Goal: Information Seeking & Learning: Learn about a topic

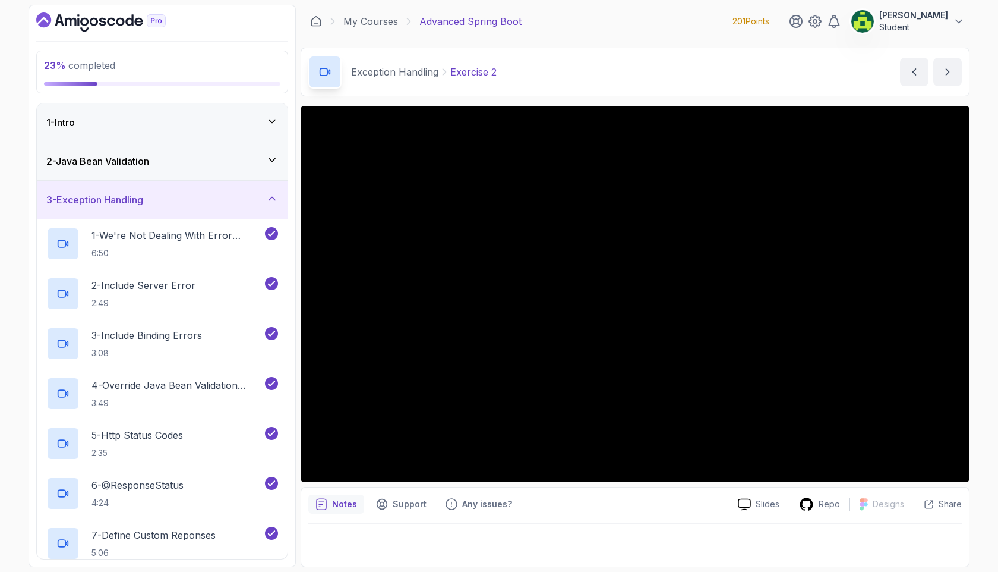
scroll to position [475, 0]
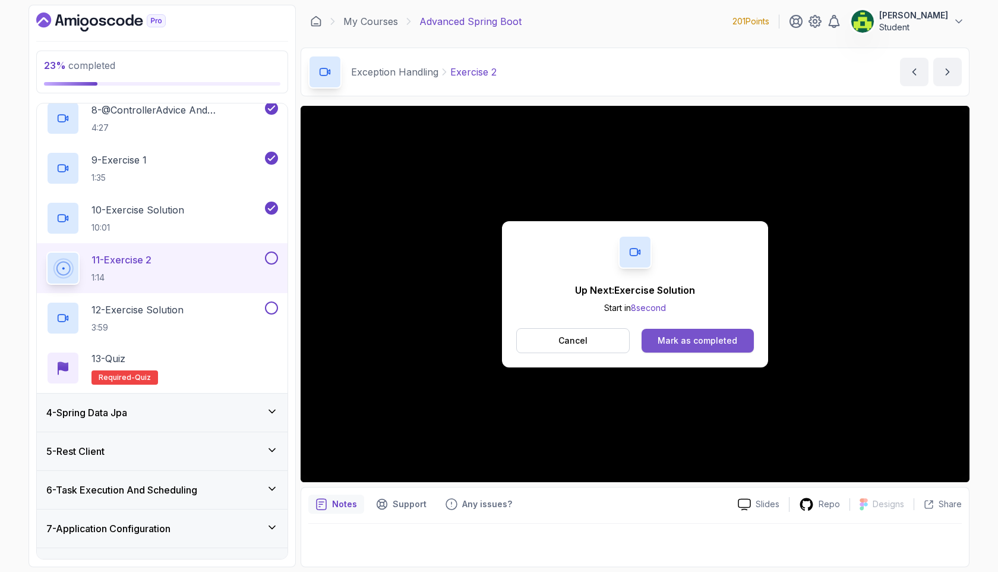
click at [690, 339] on div "Mark as completed" at bounding box center [698, 340] width 80 height 12
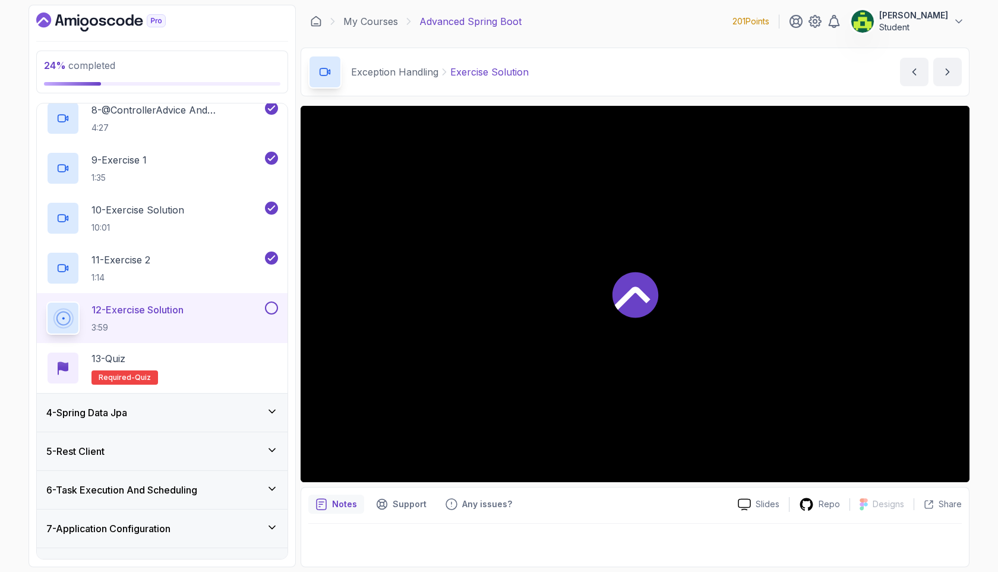
click at [217, 306] on div "12 - Exercise Solution 3:59" at bounding box center [154, 317] width 216 height 33
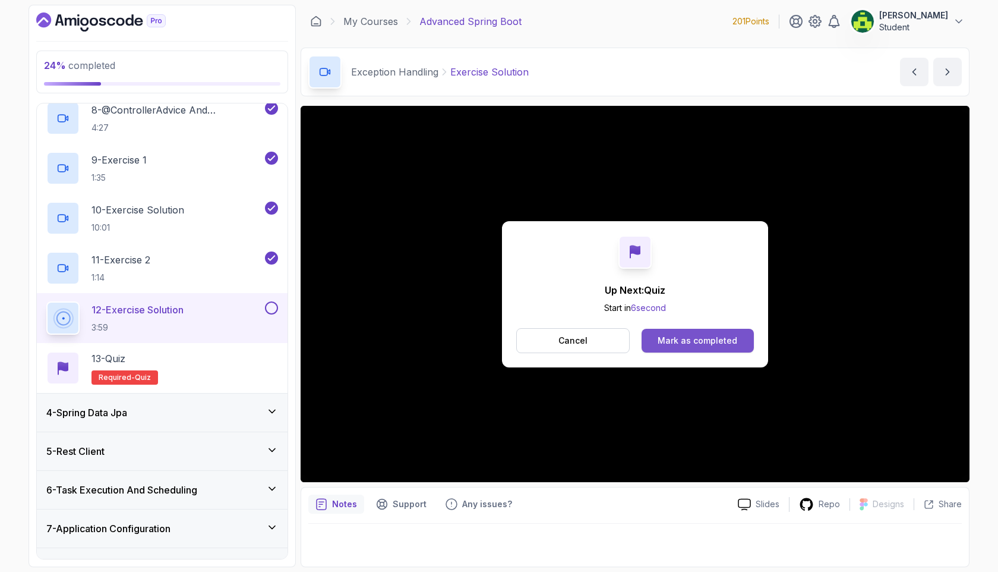
click at [679, 345] on div "Mark as completed" at bounding box center [698, 340] width 80 height 12
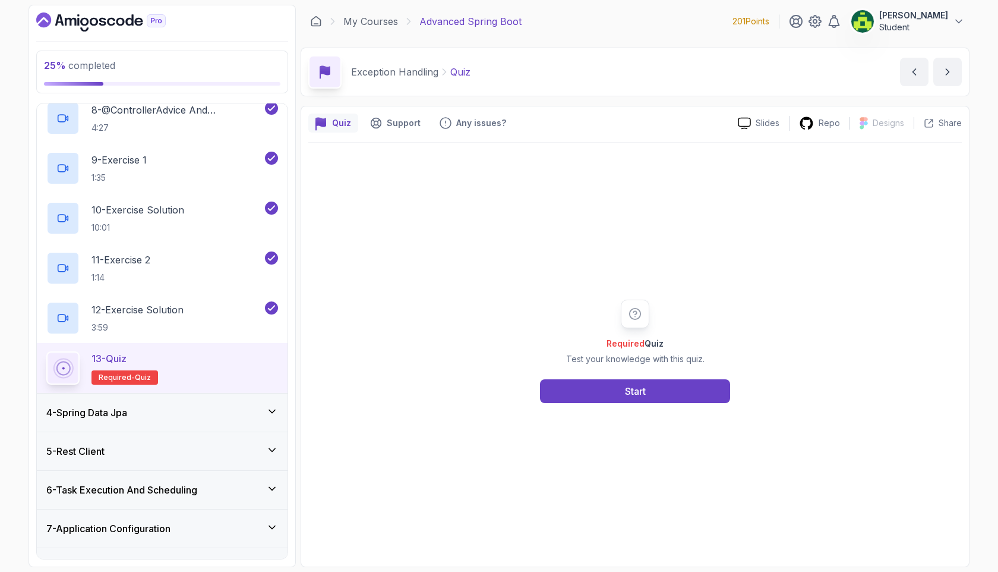
click at [256, 368] on div "13 - Quiz Required- quiz" at bounding box center [162, 367] width 232 height 33
click at [599, 386] on button "Start" at bounding box center [635, 391] width 190 height 24
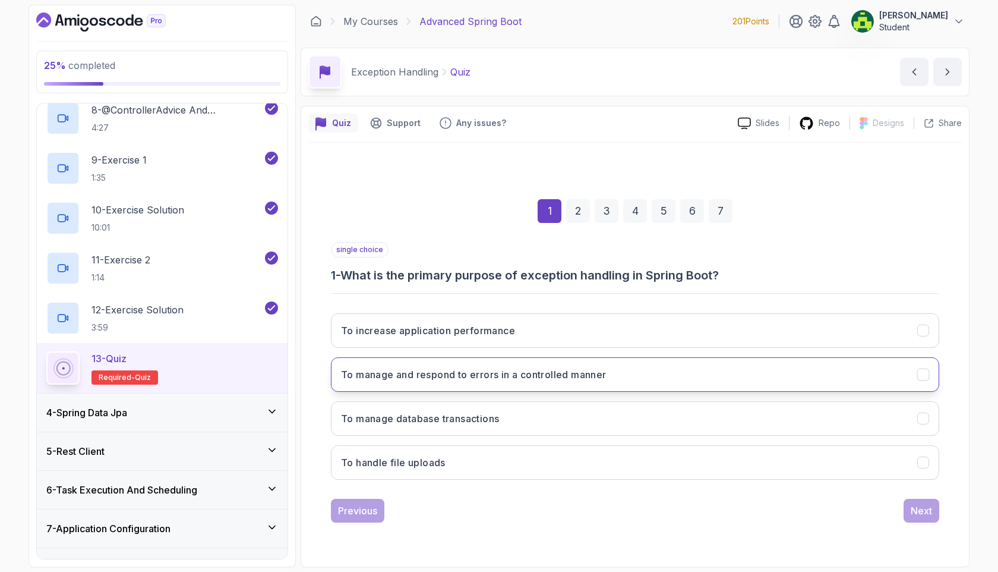
click at [646, 376] on button "To manage and respond to errors in a controlled manner" at bounding box center [635, 374] width 608 height 34
click at [923, 510] on div "Next" at bounding box center [921, 510] width 21 height 14
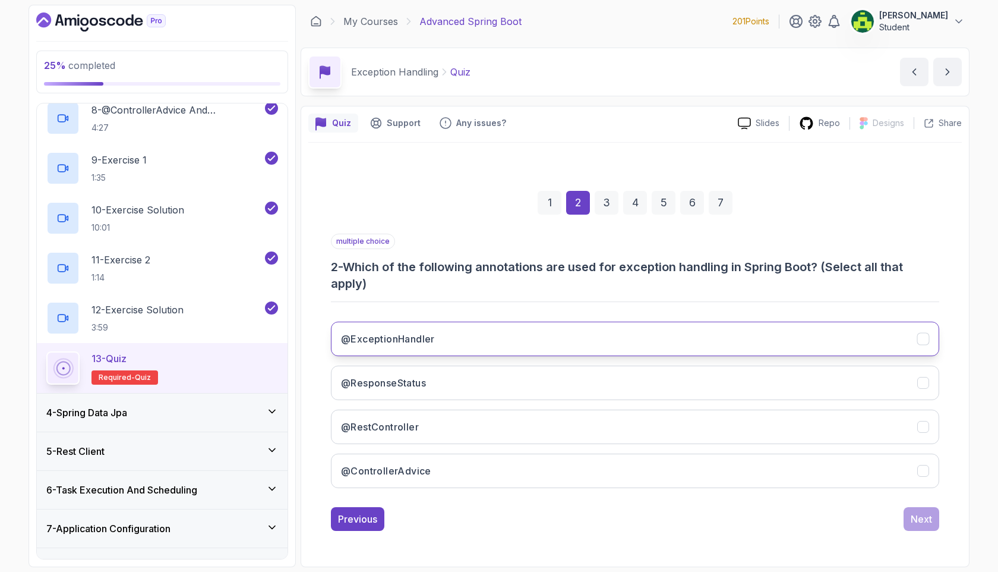
click at [582, 339] on button "@ExceptionHandler" at bounding box center [635, 338] width 608 height 34
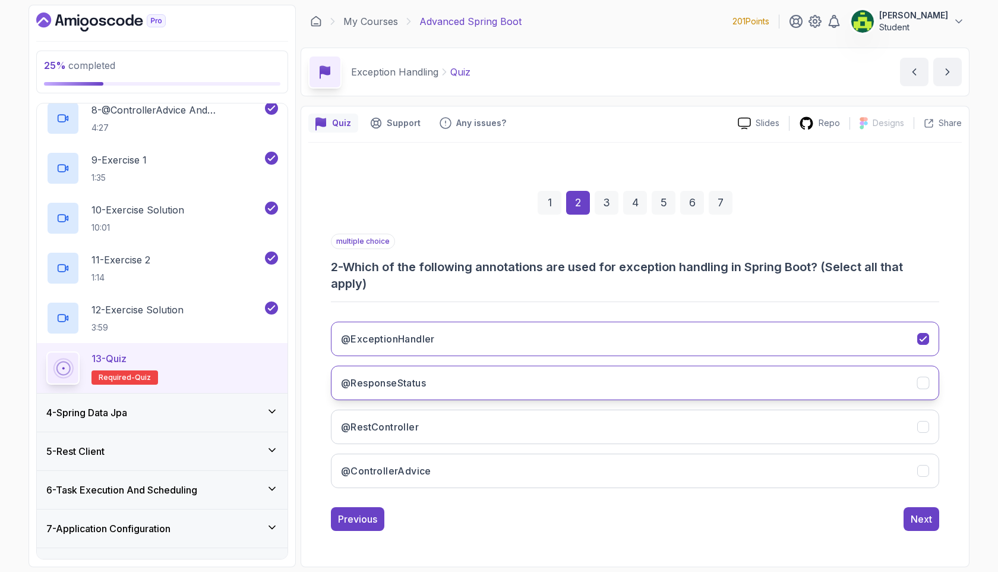
click at [522, 391] on button "@ResponseStatus" at bounding box center [635, 382] width 608 height 34
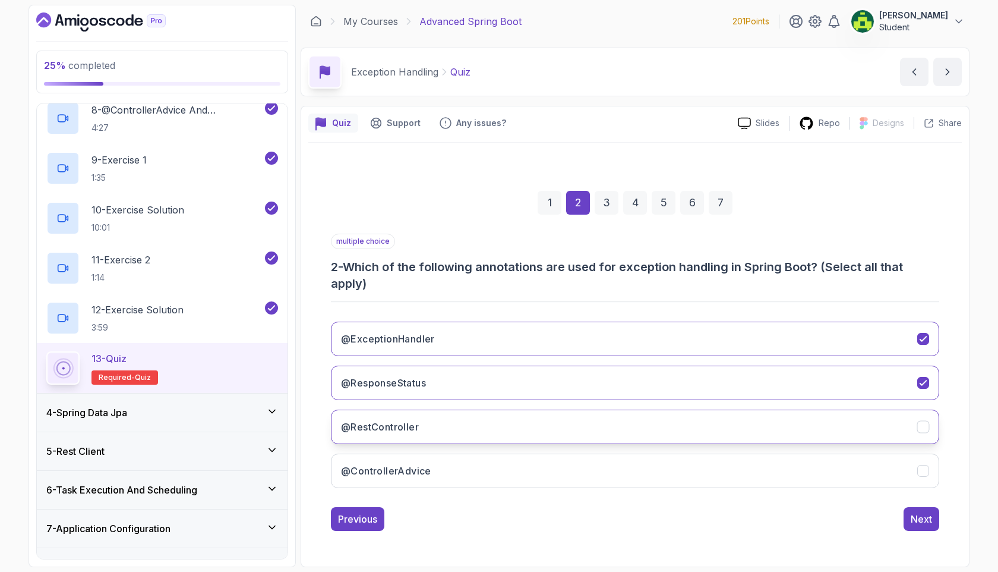
click at [539, 433] on button "@RestController" at bounding box center [635, 426] width 608 height 34
click at [926, 510] on button "Next" at bounding box center [922, 519] width 36 height 24
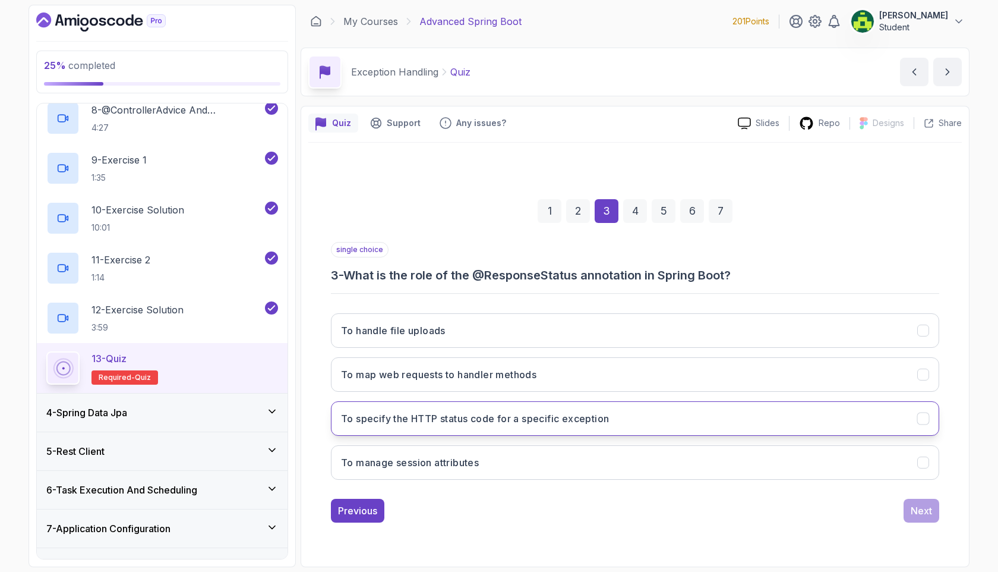
click at [612, 413] on button "To specify the HTTP status code for a specific exception" at bounding box center [635, 418] width 608 height 34
click at [918, 517] on button "Next" at bounding box center [922, 510] width 36 height 24
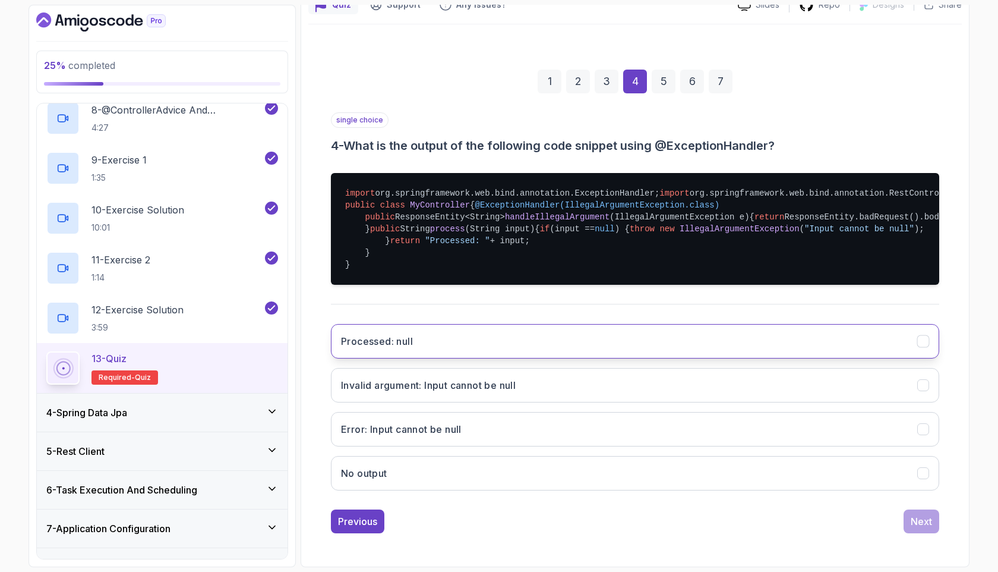
scroll to position [179, 0]
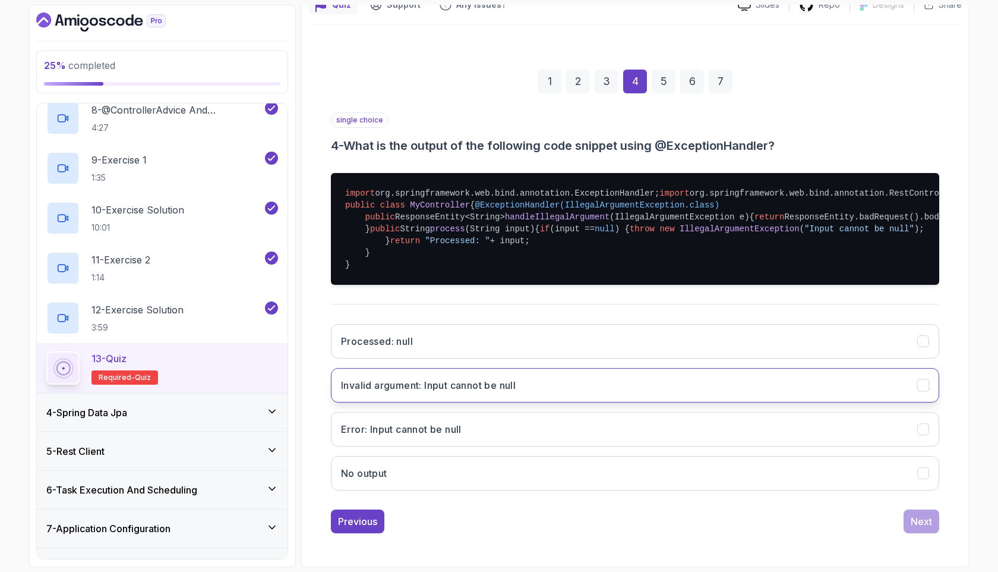
click at [851, 402] on button "Invalid argument: Input cannot be null" at bounding box center [635, 385] width 608 height 34
click at [933, 527] on button "Next" at bounding box center [922, 521] width 36 height 24
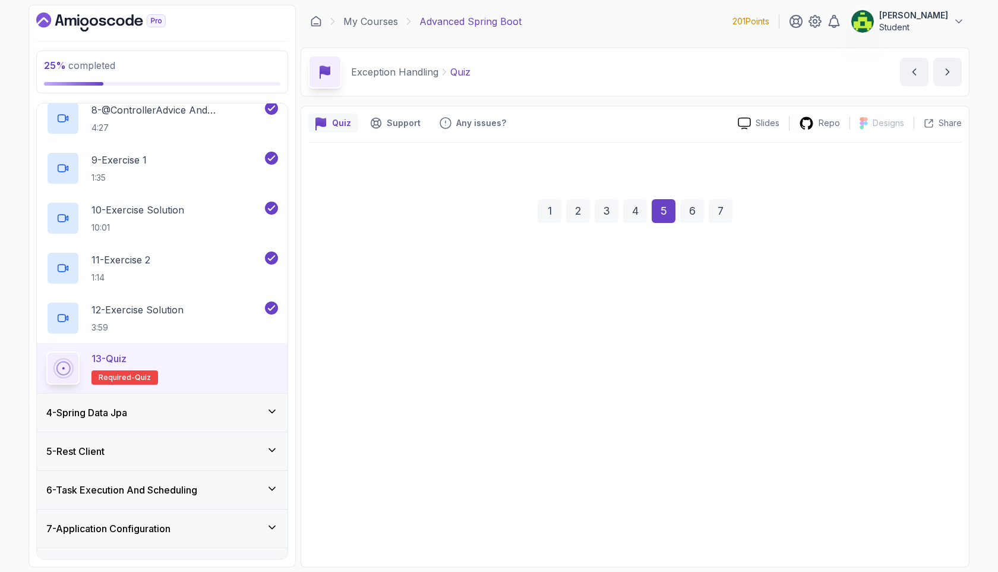
scroll to position [0, 0]
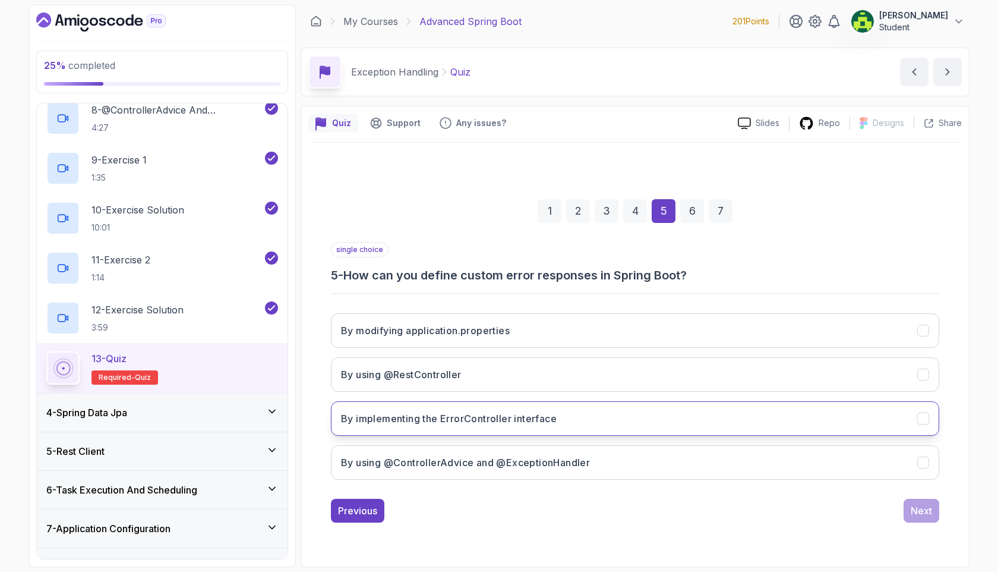
click at [730, 425] on button "By implementing the ErrorController interface" at bounding box center [635, 418] width 608 height 34
click at [926, 513] on div "Next" at bounding box center [921, 510] width 21 height 14
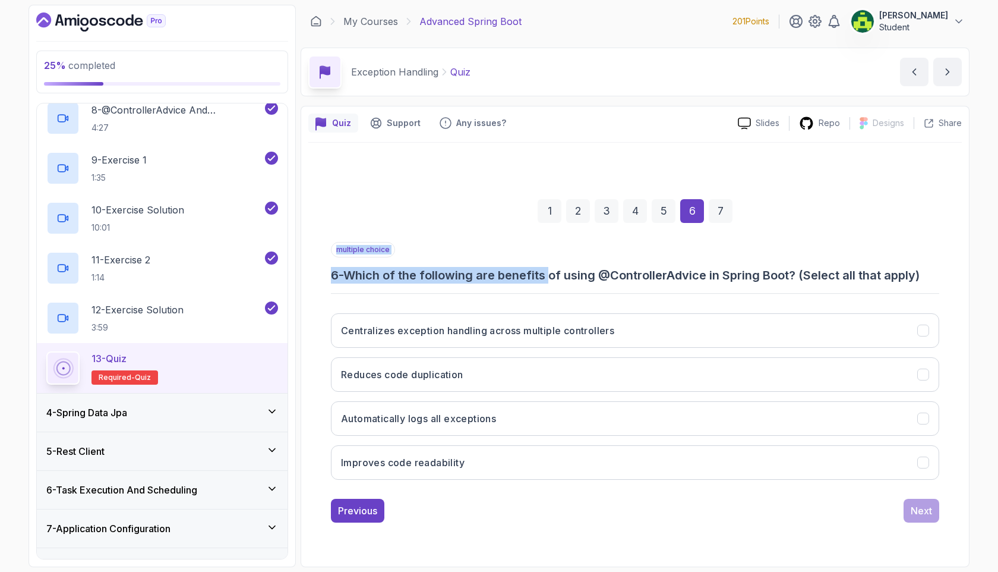
drag, startPoint x: 576, startPoint y: 279, endPoint x: 641, endPoint y: 288, distance: 65.5
click at [641, 288] on div "multiple choice 6 - Which of the following are benefits of using @ControllerAdv…" at bounding box center [635, 365] width 608 height 247
click at [591, 212] on div "1 2 3 4 5 6 7" at bounding box center [635, 211] width 608 height 62
click at [583, 213] on div "2" at bounding box center [578, 211] width 24 height 24
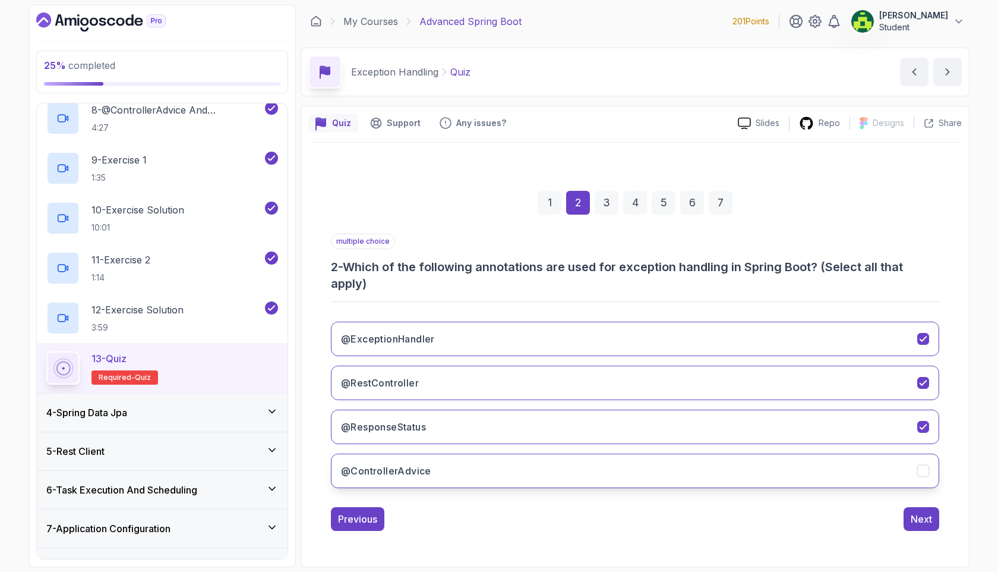
click at [551, 466] on button "@ControllerAdvice" at bounding box center [635, 470] width 608 height 34
click at [671, 204] on div "5" at bounding box center [664, 203] width 24 height 24
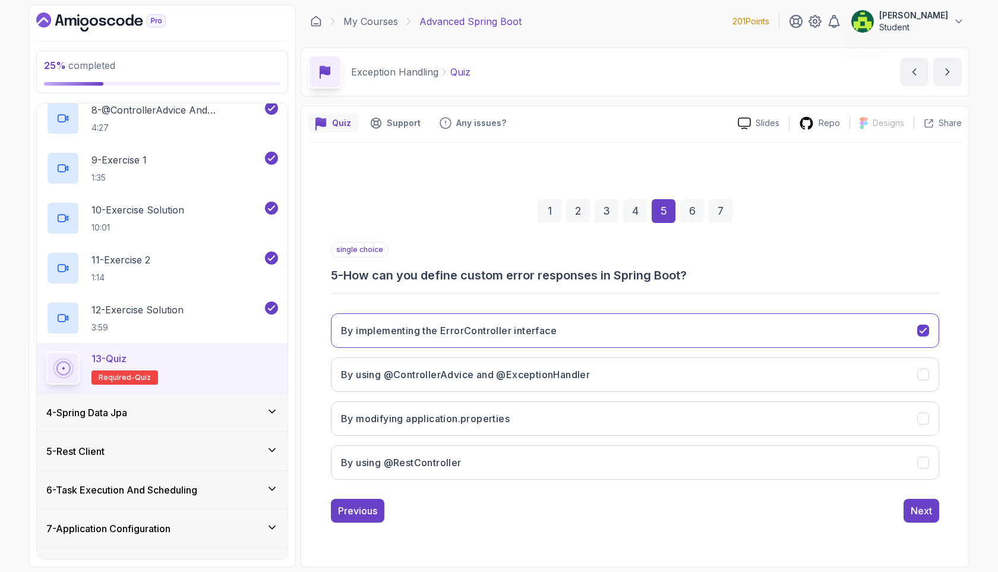
click at [689, 217] on div "6" at bounding box center [692, 211] width 24 height 24
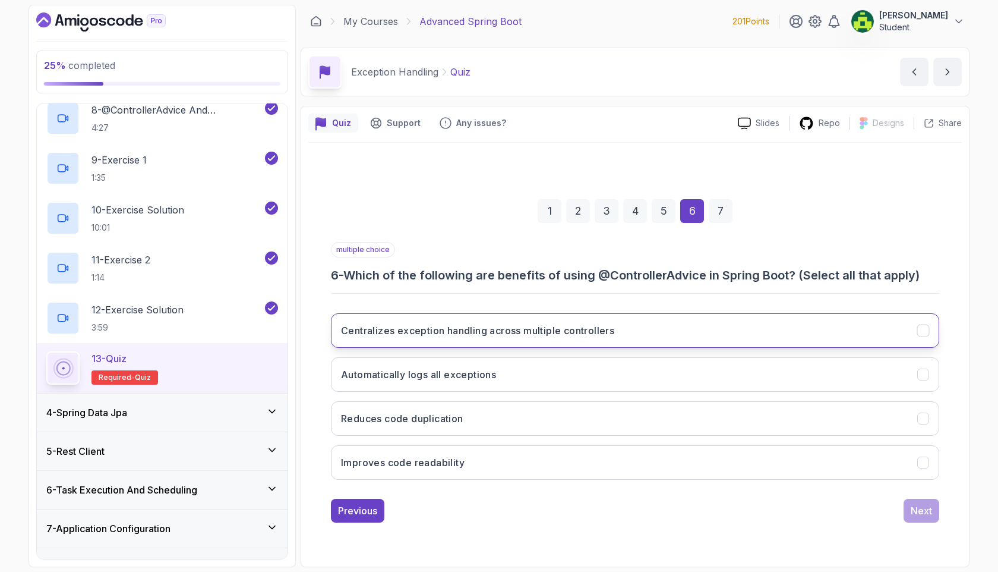
click at [557, 326] on h3 "Centralizes exception handling across multiple controllers" at bounding box center [477, 330] width 273 height 14
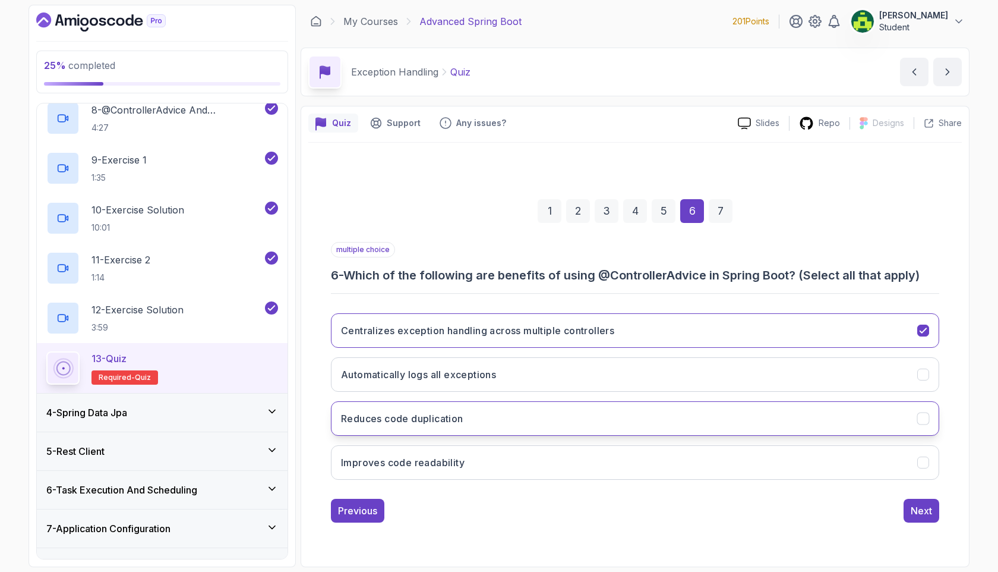
click at [562, 421] on button "Reduces code duplication" at bounding box center [635, 418] width 608 height 34
click at [563, 472] on button "Improves code readability" at bounding box center [635, 462] width 608 height 34
click at [927, 526] on div "1 2 3 4 5 6 7 multiple choice 6 - Which of the following are benefits of using …" at bounding box center [635, 351] width 654 height 361
click at [925, 512] on div "Next" at bounding box center [921, 510] width 21 height 14
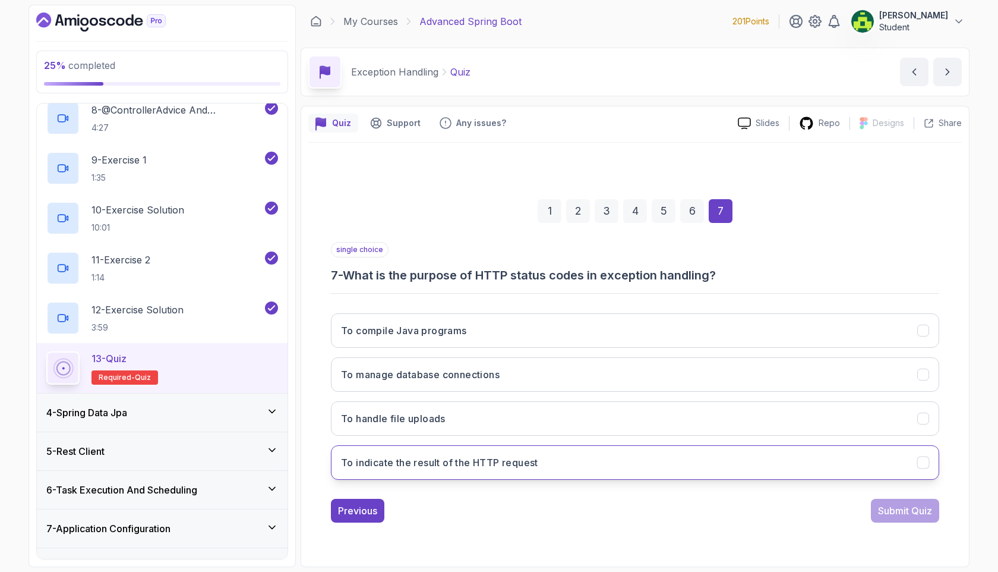
click at [567, 466] on button "To indicate the result of the HTTP request" at bounding box center [635, 462] width 608 height 34
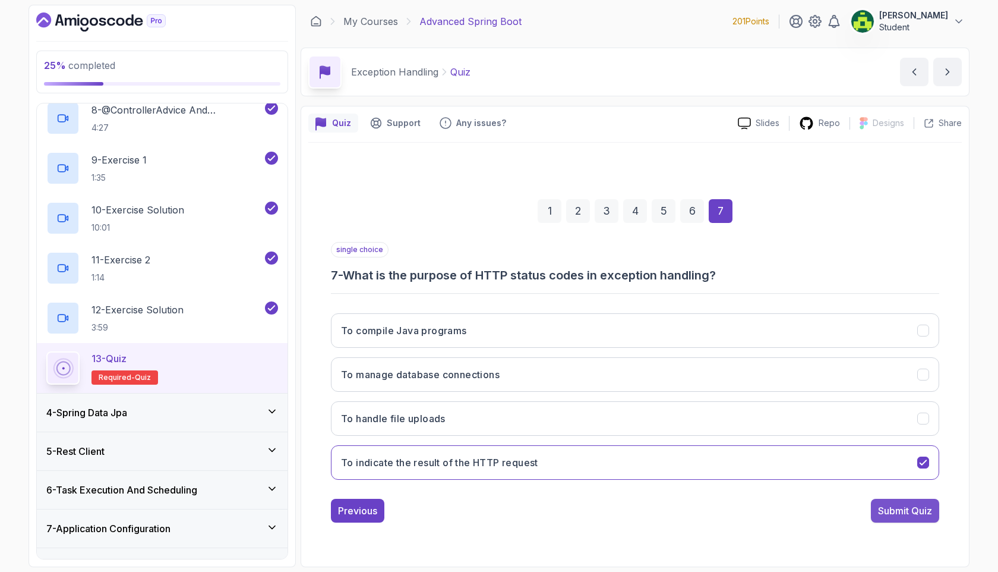
click at [921, 517] on button "Submit Quiz" at bounding box center [905, 510] width 68 height 24
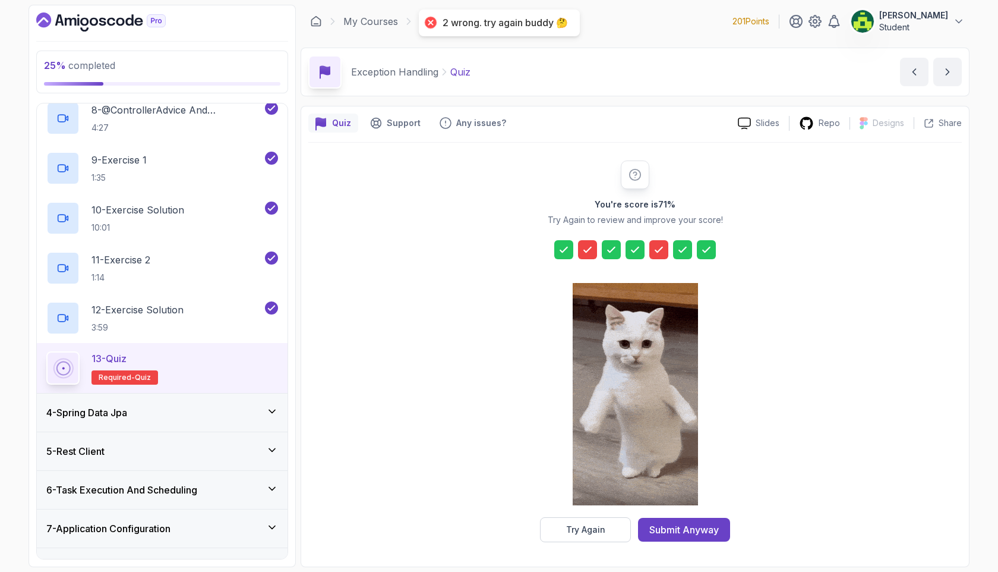
click at [661, 250] on icon at bounding box center [659, 250] width 12 height 12
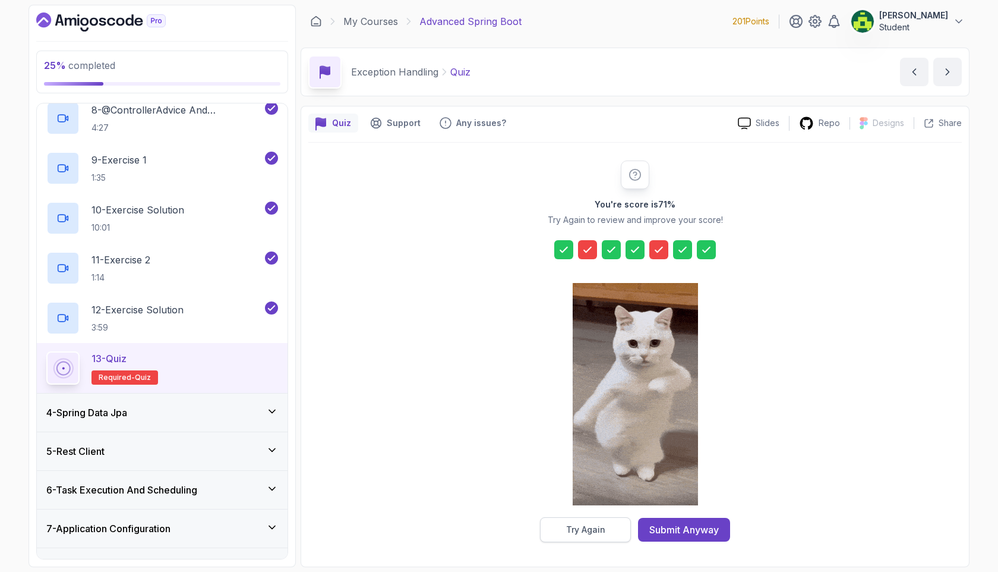
click at [576, 529] on div "Try Again" at bounding box center [585, 529] width 39 height 12
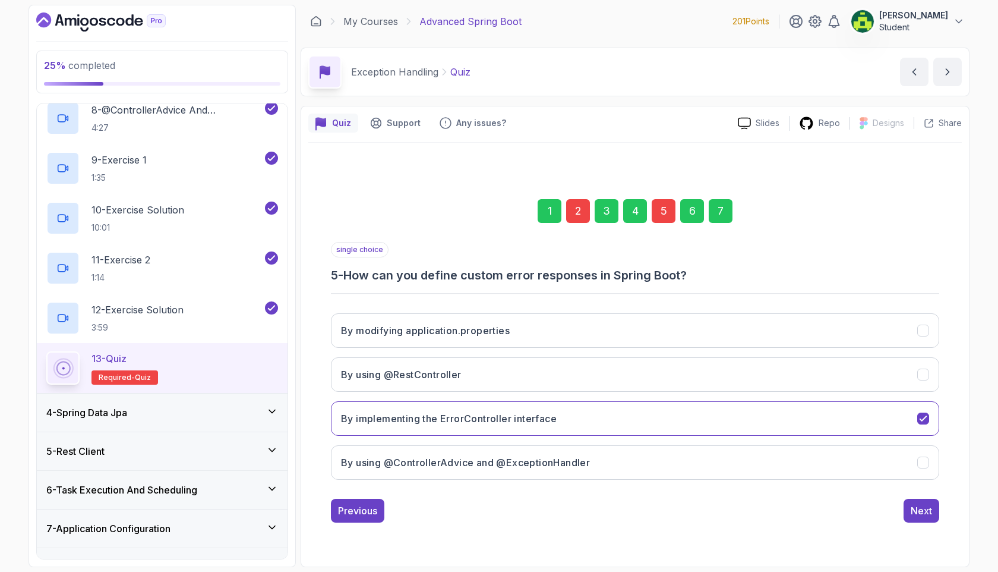
click at [572, 223] on div "1 2 3 4 5 6 7" at bounding box center [635, 211] width 608 height 62
click at [576, 215] on div "2" at bounding box center [578, 211] width 24 height 24
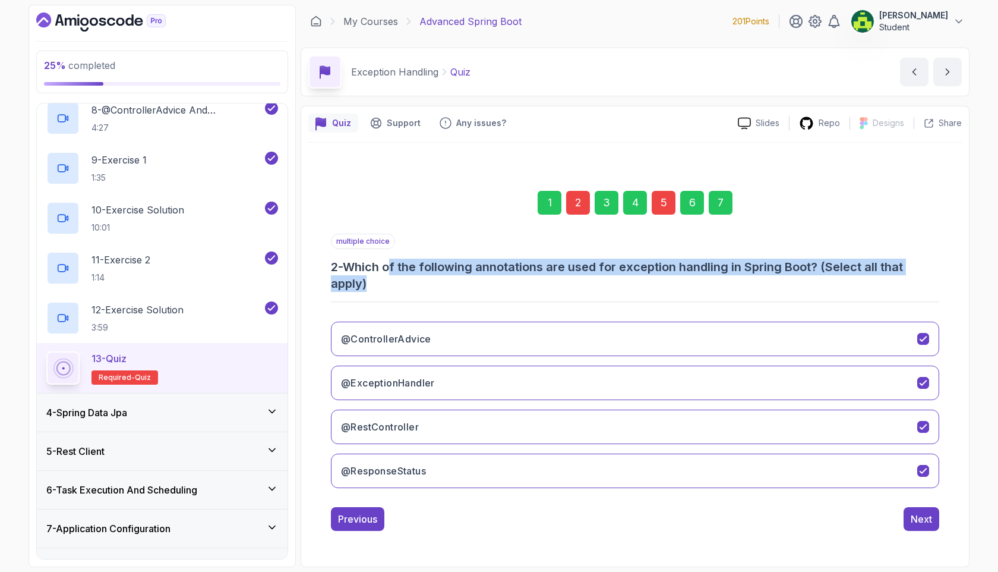
drag, startPoint x: 409, startPoint y: 263, endPoint x: 804, endPoint y: 276, distance: 394.7
click at [804, 276] on h3 "2 - Which of the following annotations are used for exception handling in Sprin…" at bounding box center [635, 274] width 608 height 33
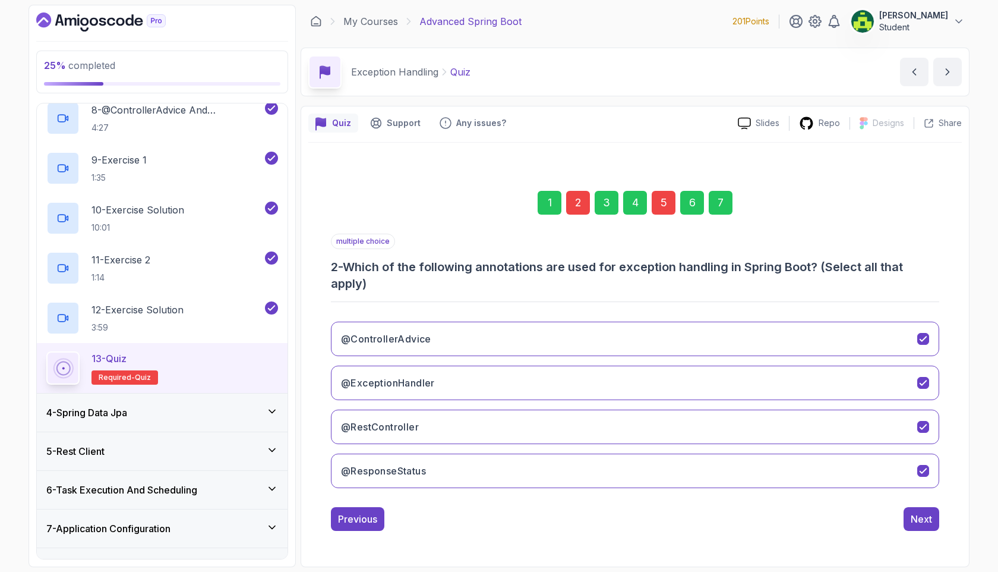
click at [763, 306] on div "multiple choice 2 - Which of the following annotations are used for exception h…" at bounding box center [635, 365] width 608 height 264
click at [923, 436] on button "@RestController" at bounding box center [635, 426] width 608 height 34
click at [927, 522] on div "Next" at bounding box center [921, 519] width 21 height 14
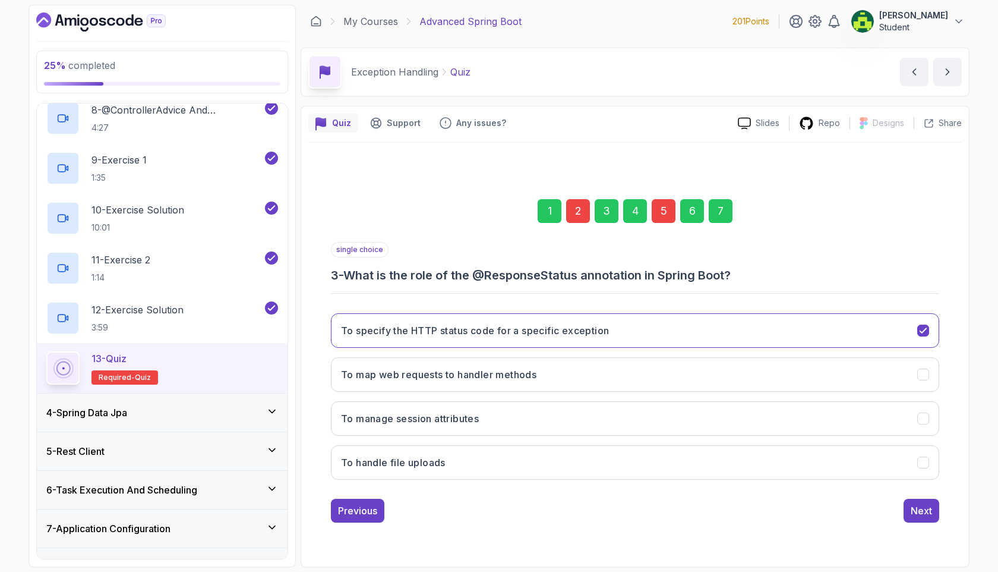
click at [665, 217] on div "5" at bounding box center [664, 211] width 24 height 24
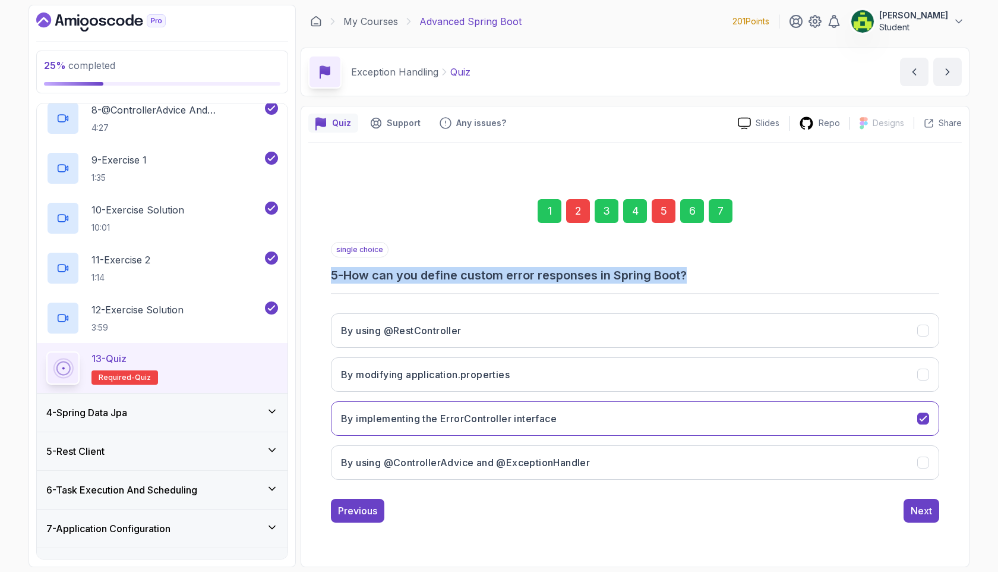
drag, startPoint x: 700, startPoint y: 272, endPoint x: 419, endPoint y: 257, distance: 281.4
click at [419, 257] on div "single choice 5 - How can you define custom error responses in Spring Boot?" at bounding box center [635, 263] width 608 height 42
click at [626, 412] on button "By implementing the ErrorController interface" at bounding box center [635, 418] width 608 height 34
click at [668, 466] on button "By using @ControllerAdvice and @ExceptionHandler" at bounding box center [635, 462] width 608 height 34
click at [929, 513] on div "Next" at bounding box center [921, 510] width 21 height 14
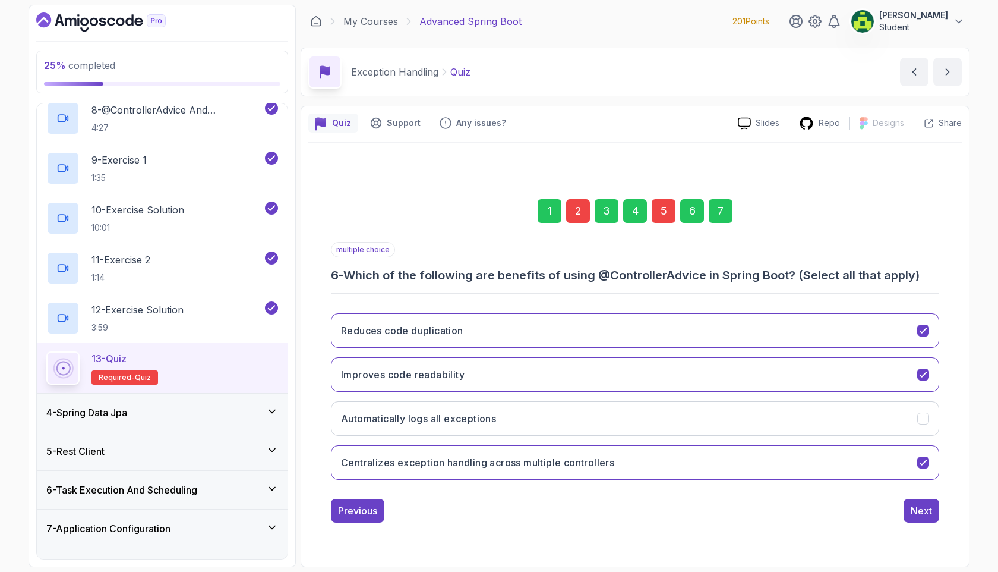
click at [730, 224] on div "1 2 3 4 5 6 7" at bounding box center [635, 211] width 608 height 62
click at [727, 223] on div "1 2 3 4 5 6 7" at bounding box center [635, 211] width 608 height 62
click at [725, 218] on div "7" at bounding box center [721, 211] width 24 height 24
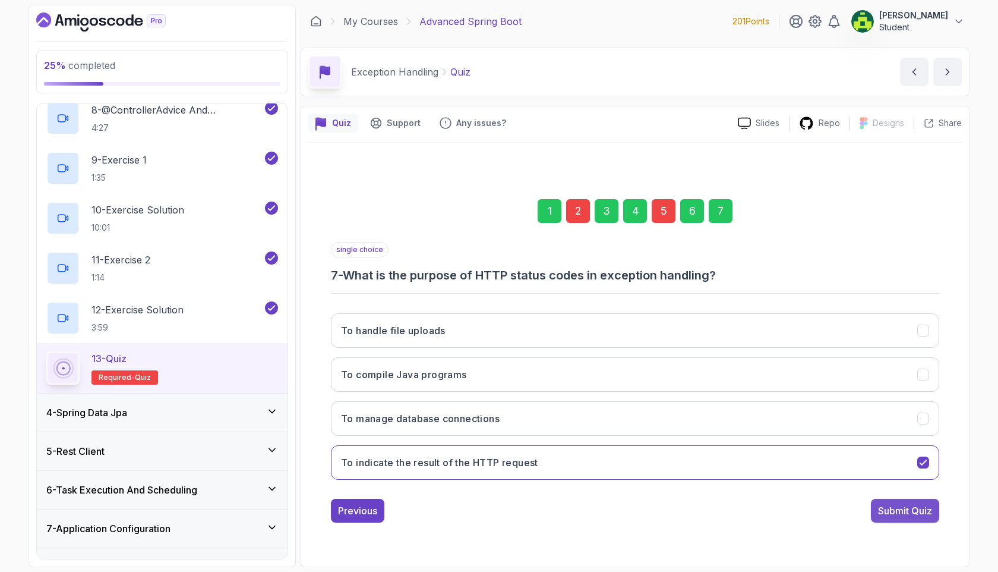
click at [897, 518] on button "Submit Quiz" at bounding box center [905, 510] width 68 height 24
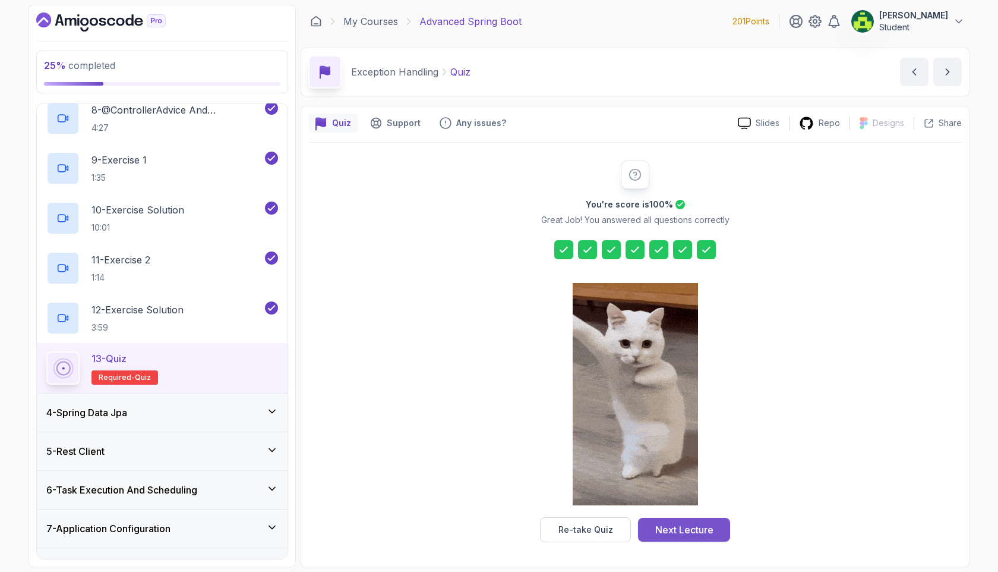
click at [692, 530] on div "Next Lecture" at bounding box center [684, 529] width 58 height 14
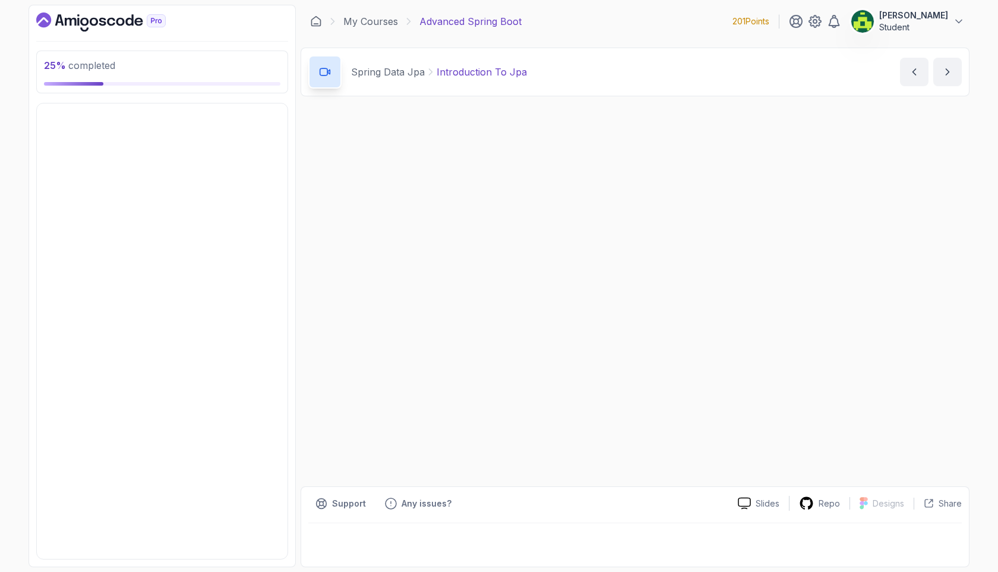
scroll to position [47, 0]
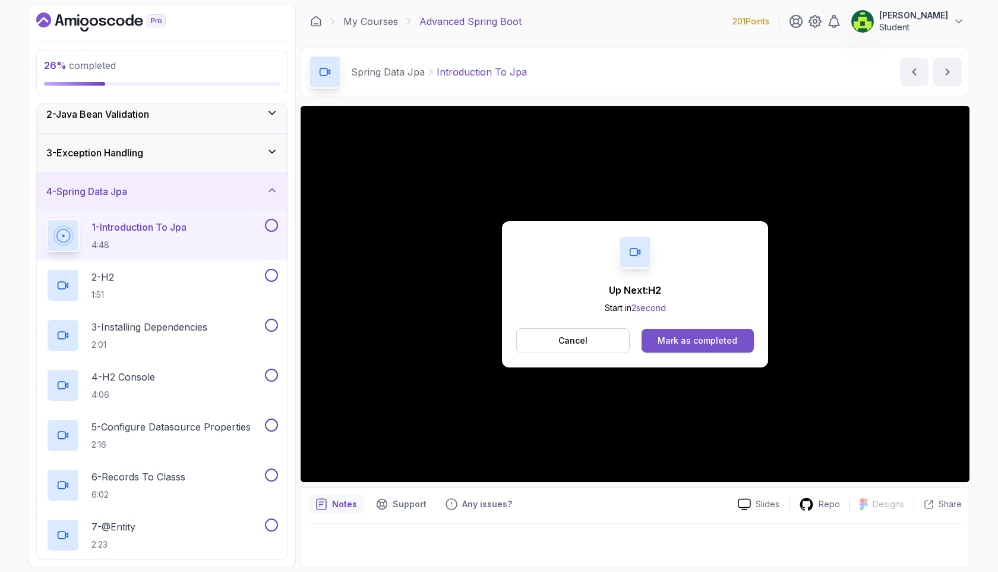
click at [681, 342] on div "Mark as completed" at bounding box center [698, 340] width 80 height 12
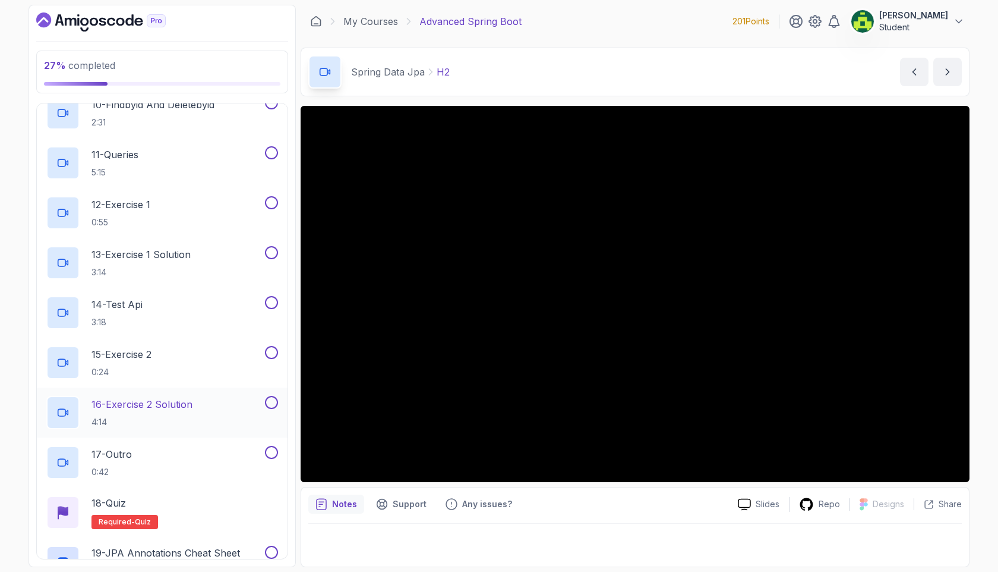
scroll to position [788, 0]
